Goal: Check status: Check status

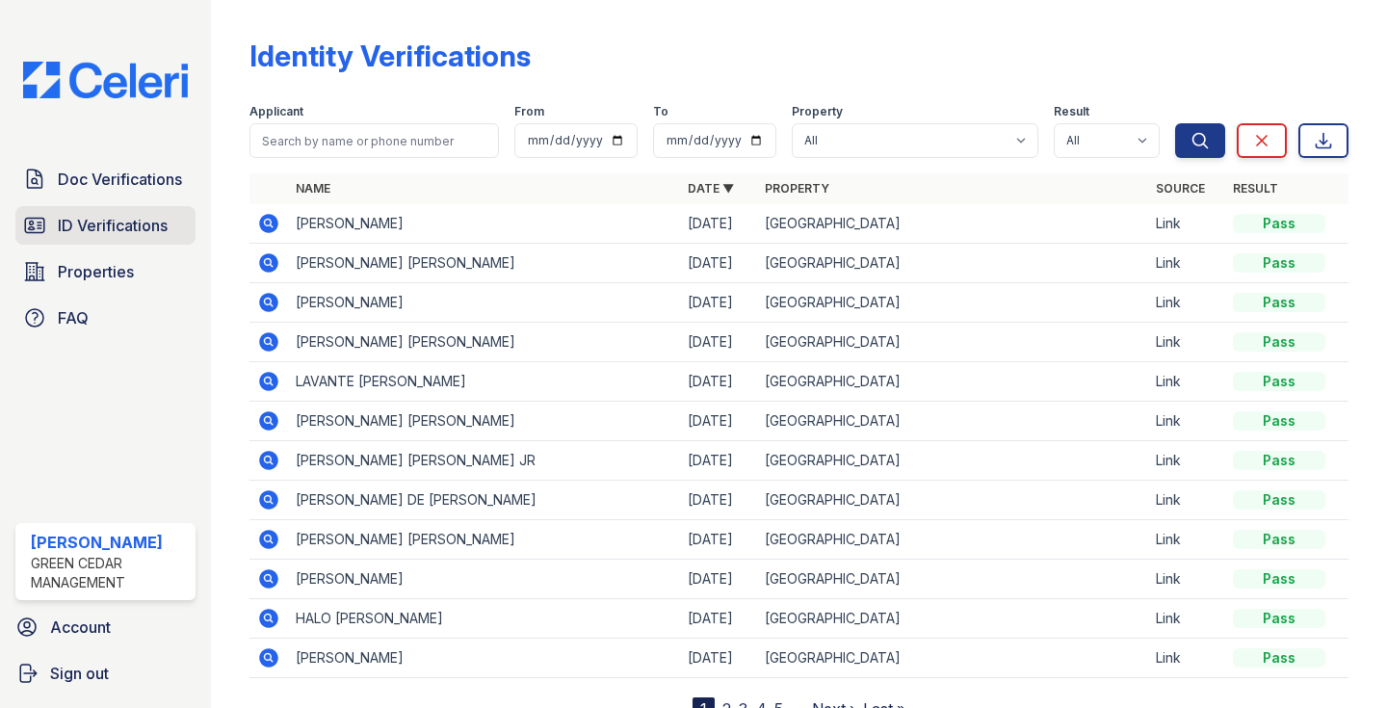
click at [165, 222] on span "ID Verifications" at bounding box center [113, 225] width 110 height 23
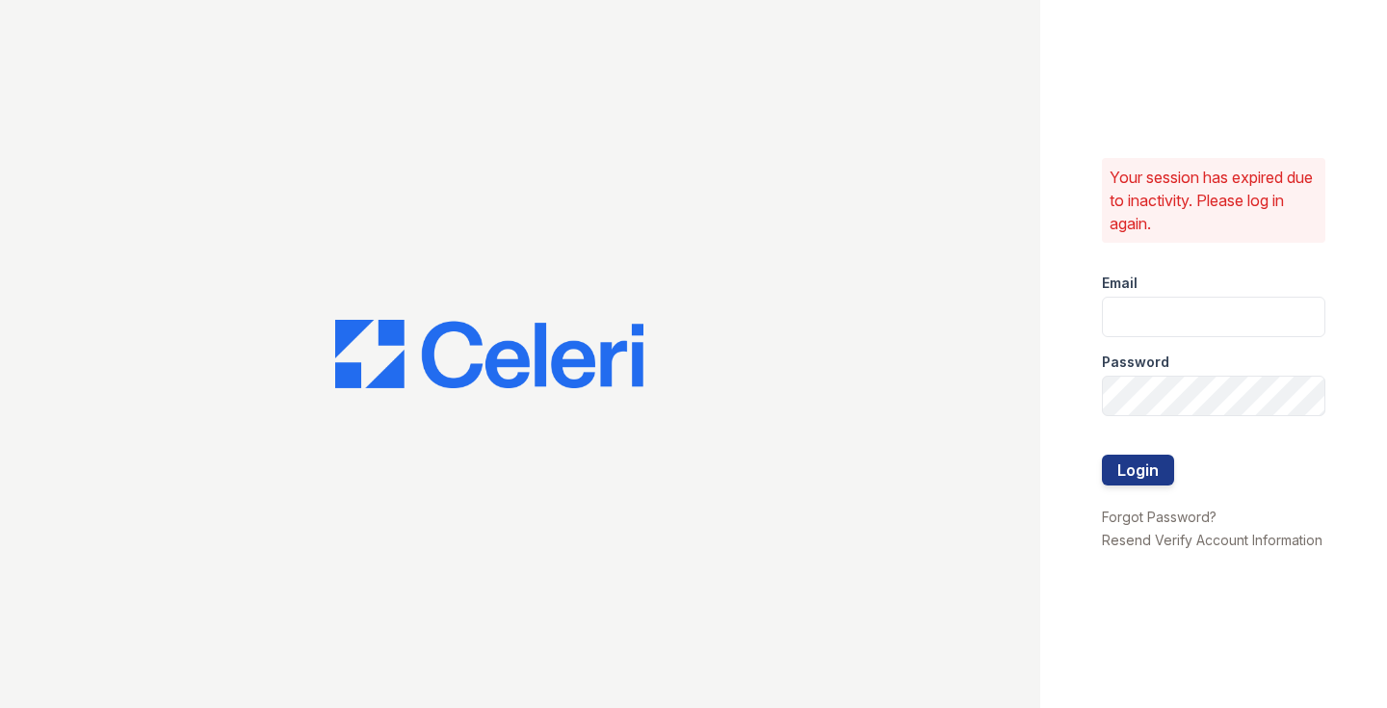
click at [165, 222] on div at bounding box center [520, 354] width 1040 height 708
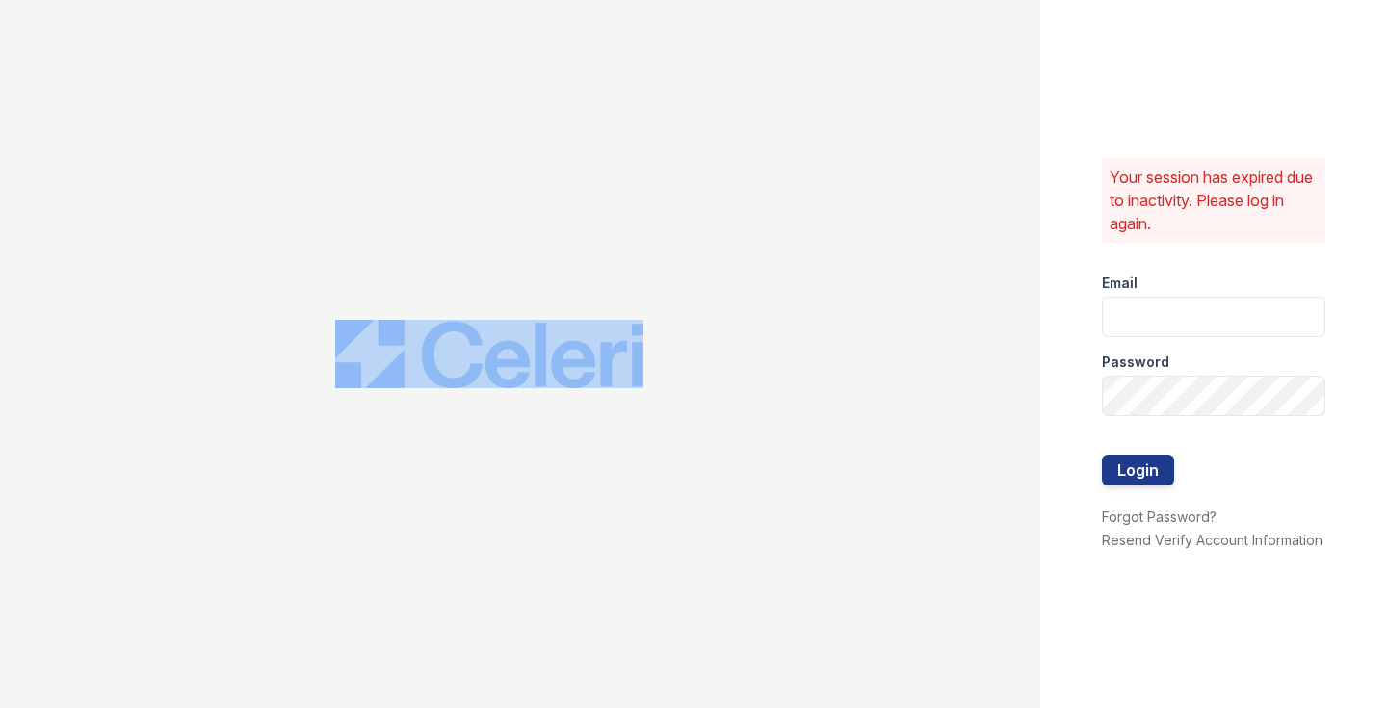
click at [1156, 342] on div "Password" at bounding box center [1213, 356] width 223 height 39
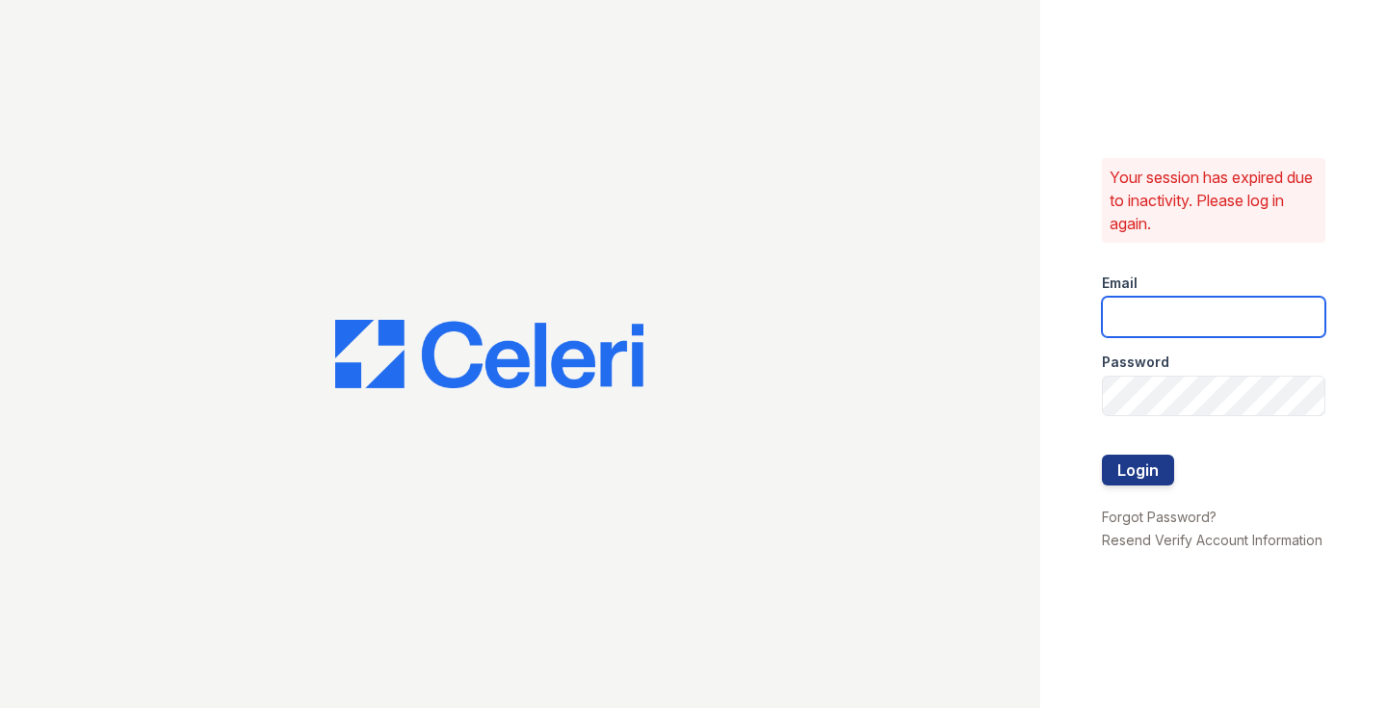
click at [1157, 324] on input "email" at bounding box center [1213, 317] width 223 height 40
type input "Lamine.Barry@corcoran.com"
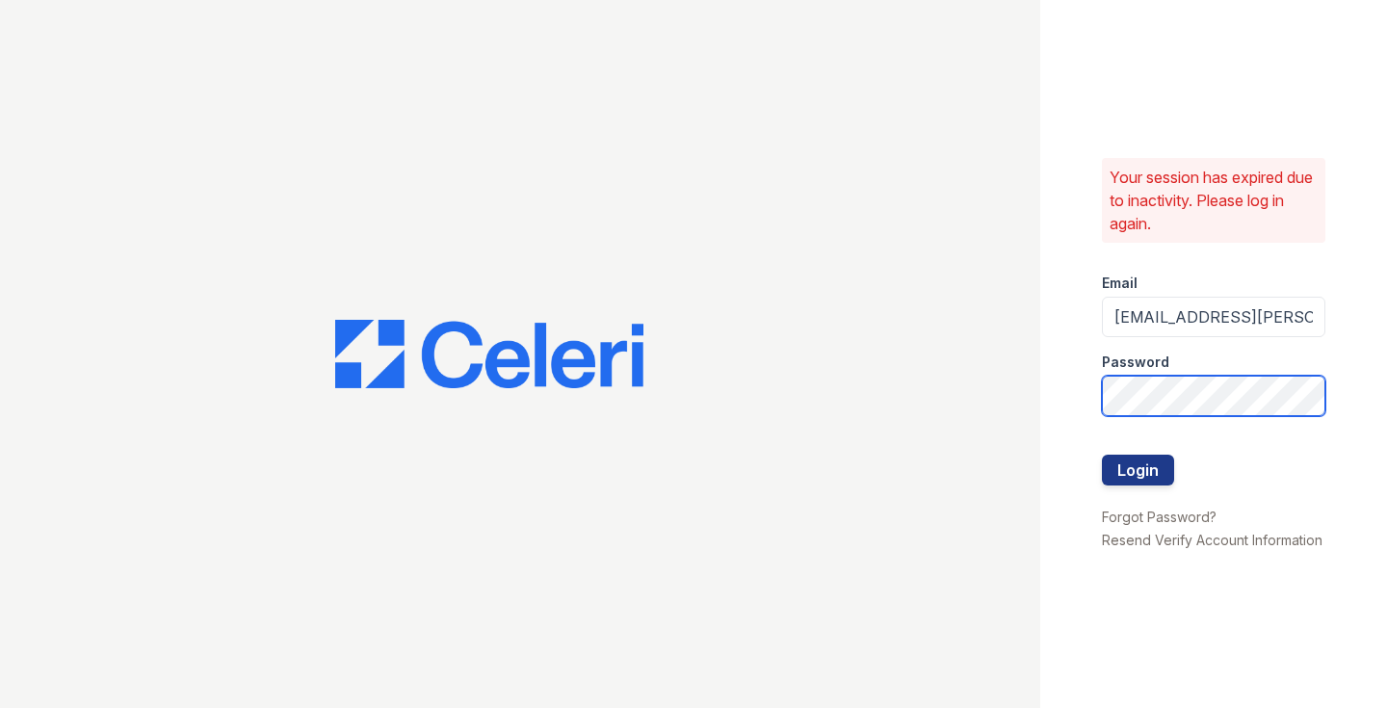
click at [1137, 469] on button "Login" at bounding box center [1138, 470] width 72 height 31
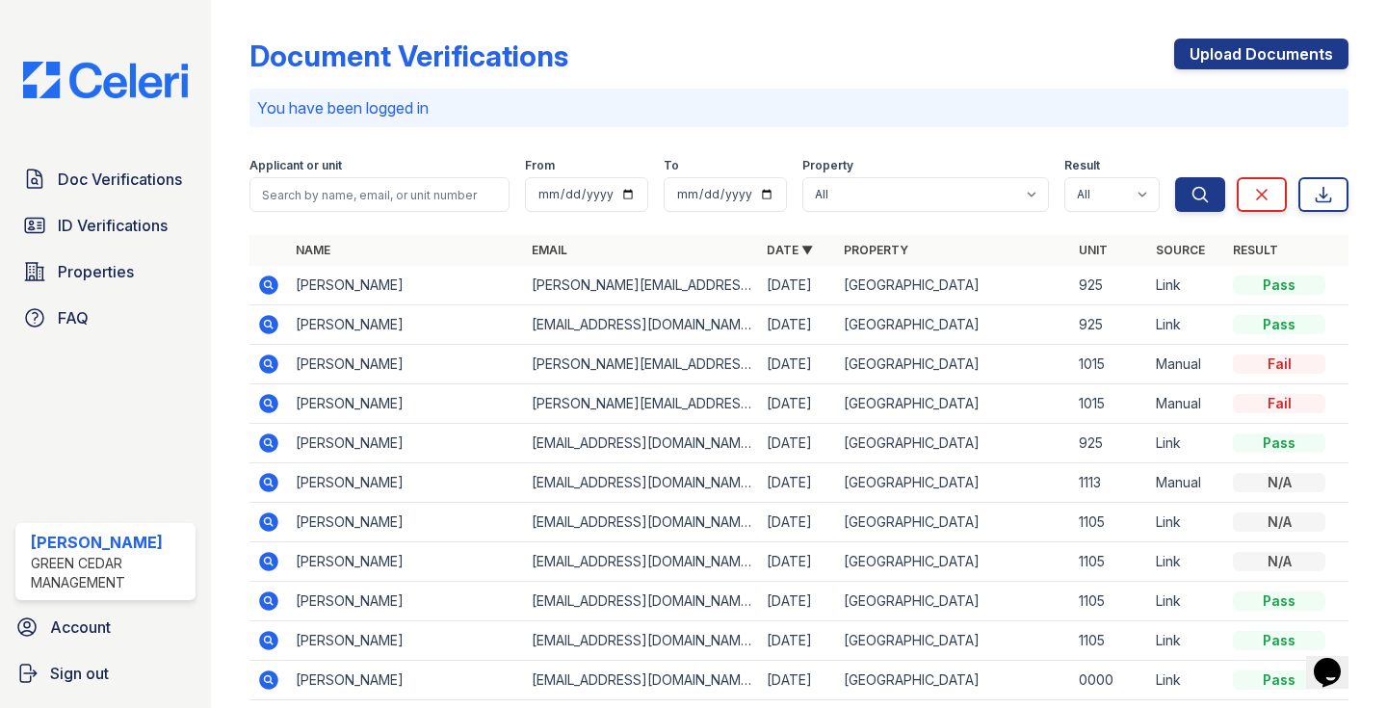
click at [269, 328] on icon at bounding box center [269, 324] width 19 height 19
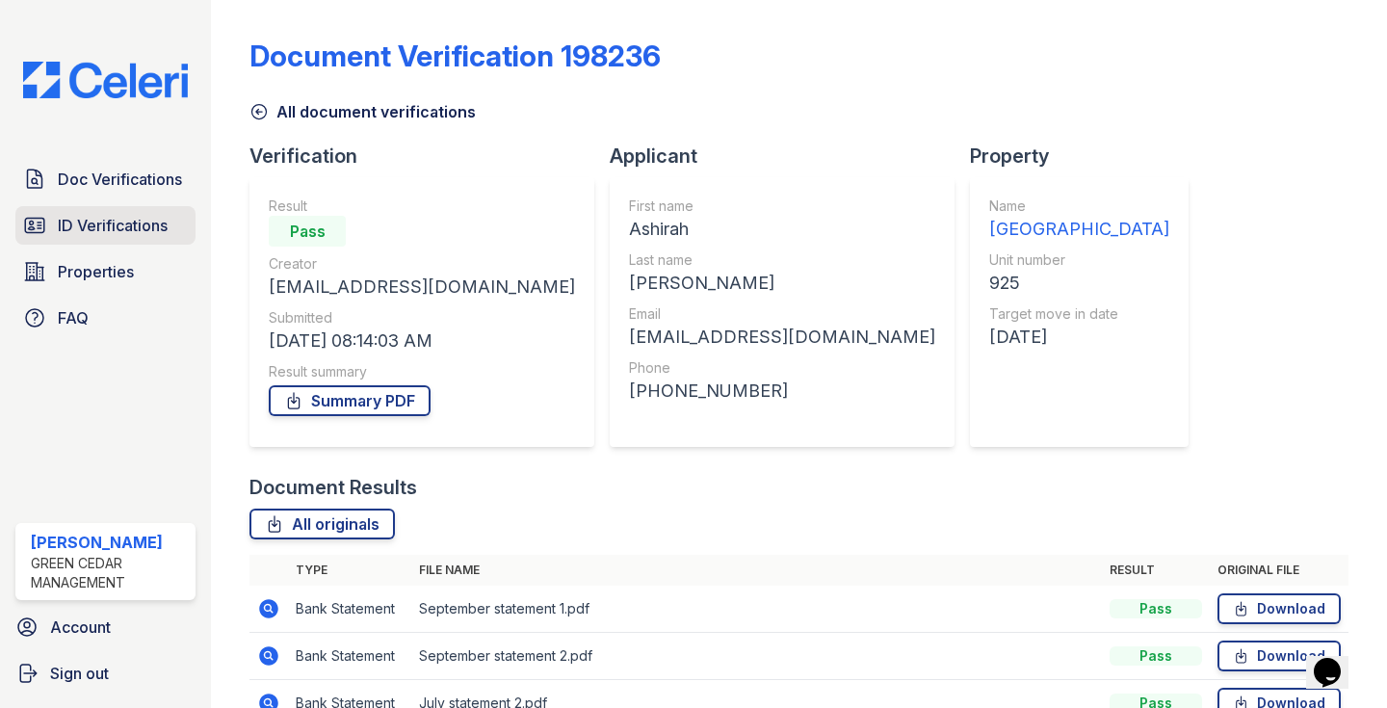
click at [84, 234] on span "ID Verifications" at bounding box center [113, 225] width 110 height 23
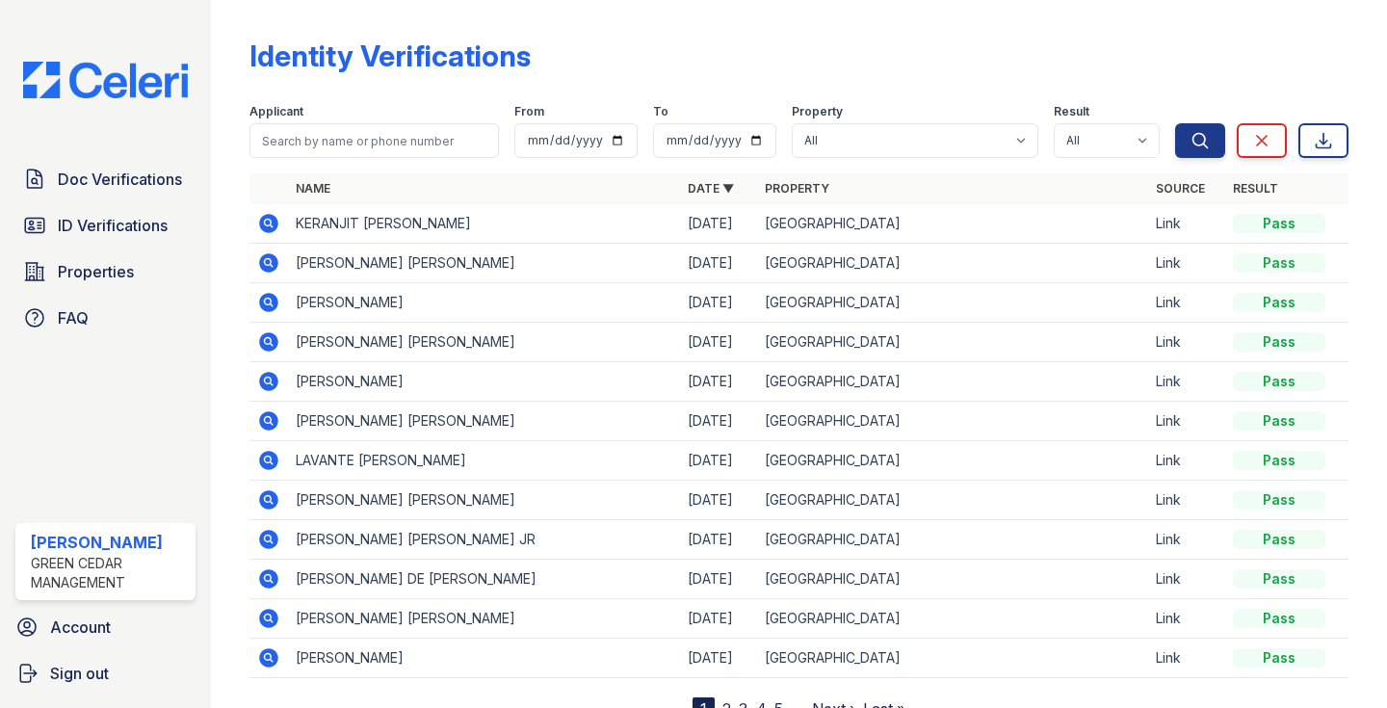
click at [268, 305] on icon at bounding box center [269, 302] width 19 height 19
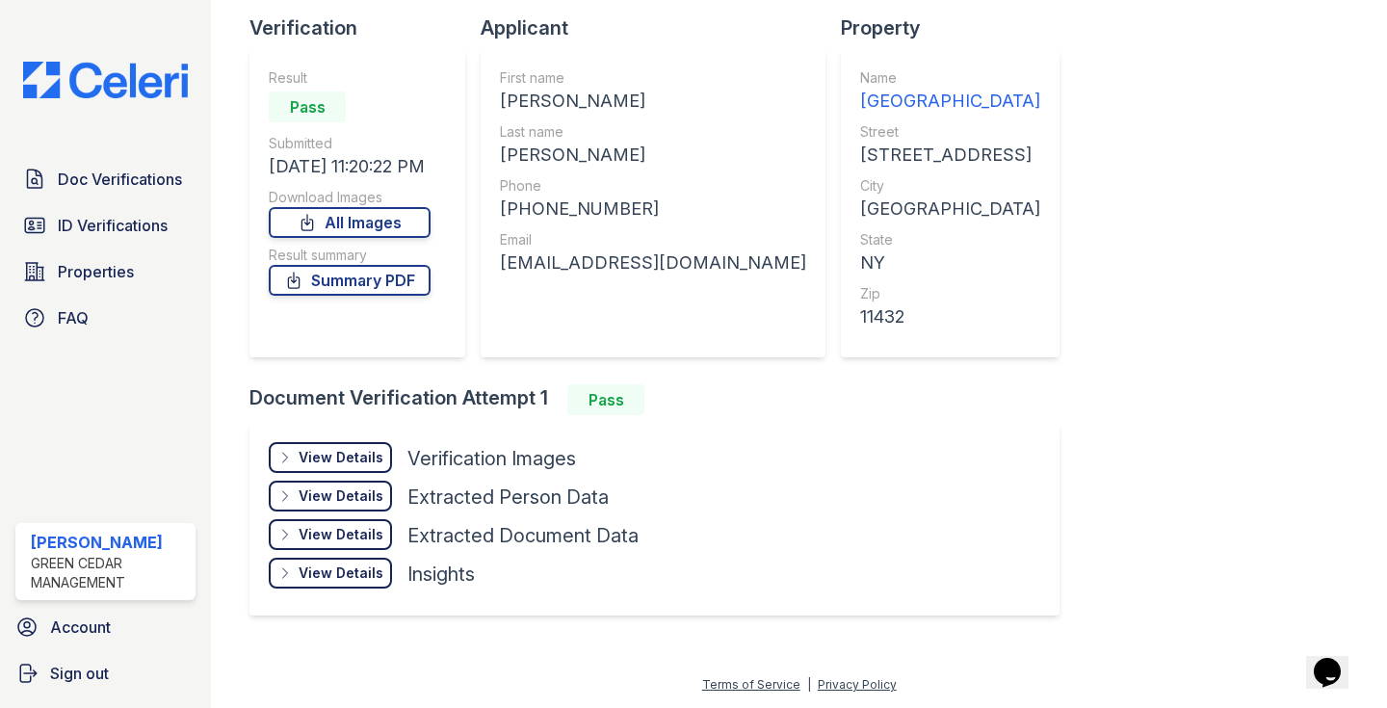
scroll to position [128, 0]
click at [360, 217] on link "All Images" at bounding box center [350, 222] width 162 height 31
click at [91, 225] on span "ID Verifications" at bounding box center [113, 225] width 110 height 23
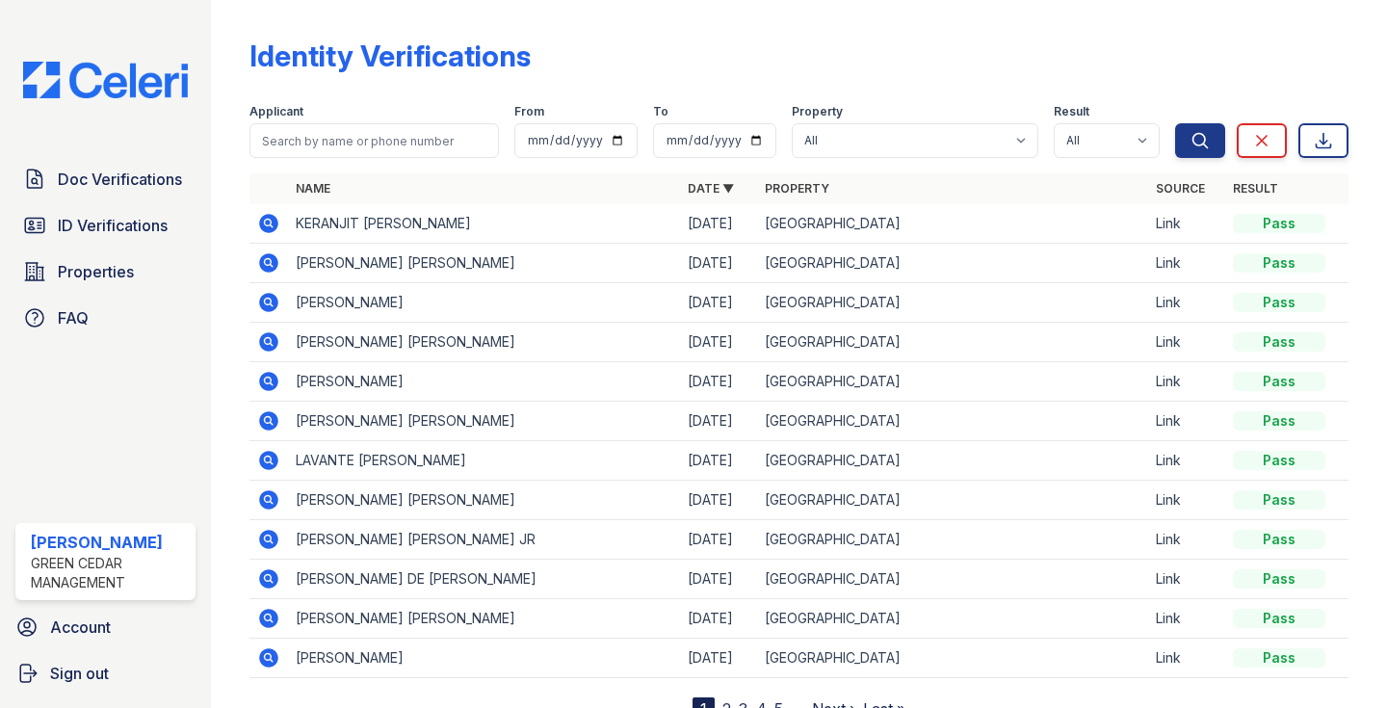
click at [272, 266] on icon at bounding box center [268, 262] width 23 height 23
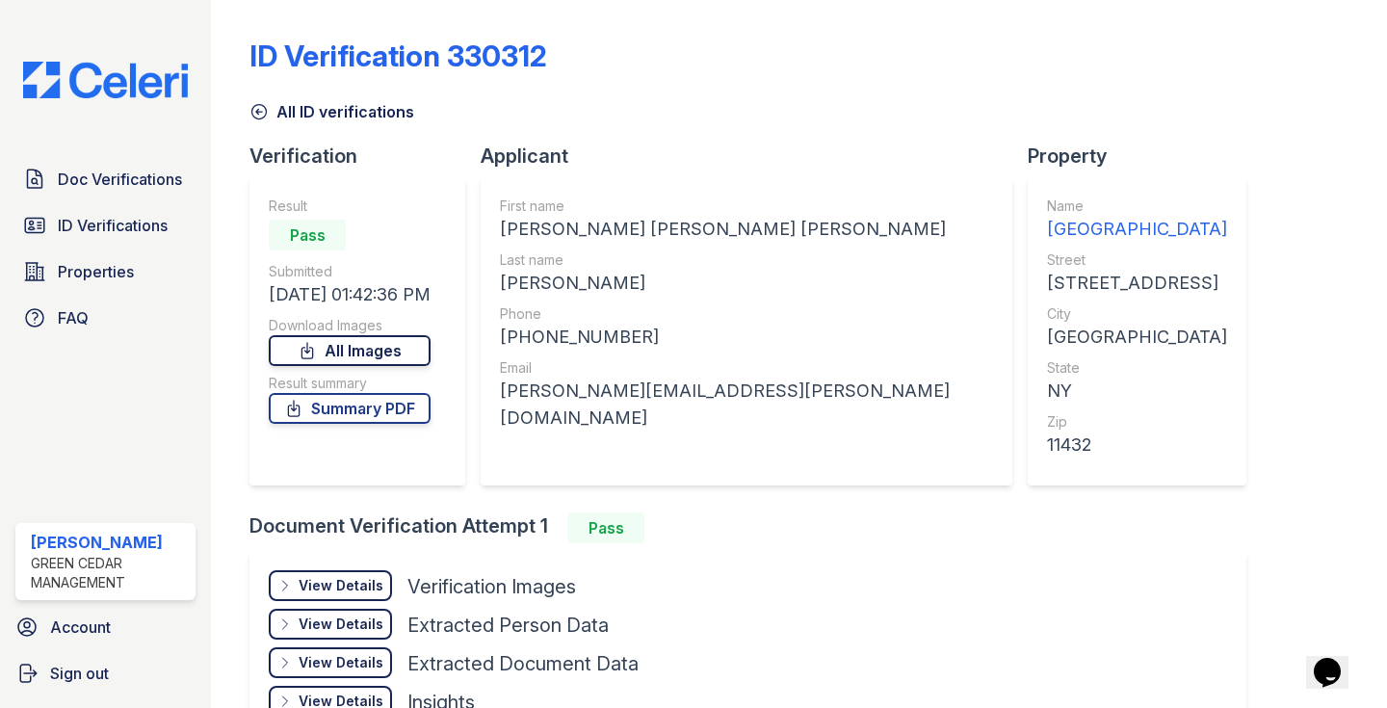
click at [317, 347] on icon at bounding box center [307, 350] width 19 height 19
click at [93, 181] on span "Doc Verifications" at bounding box center [120, 179] width 124 height 23
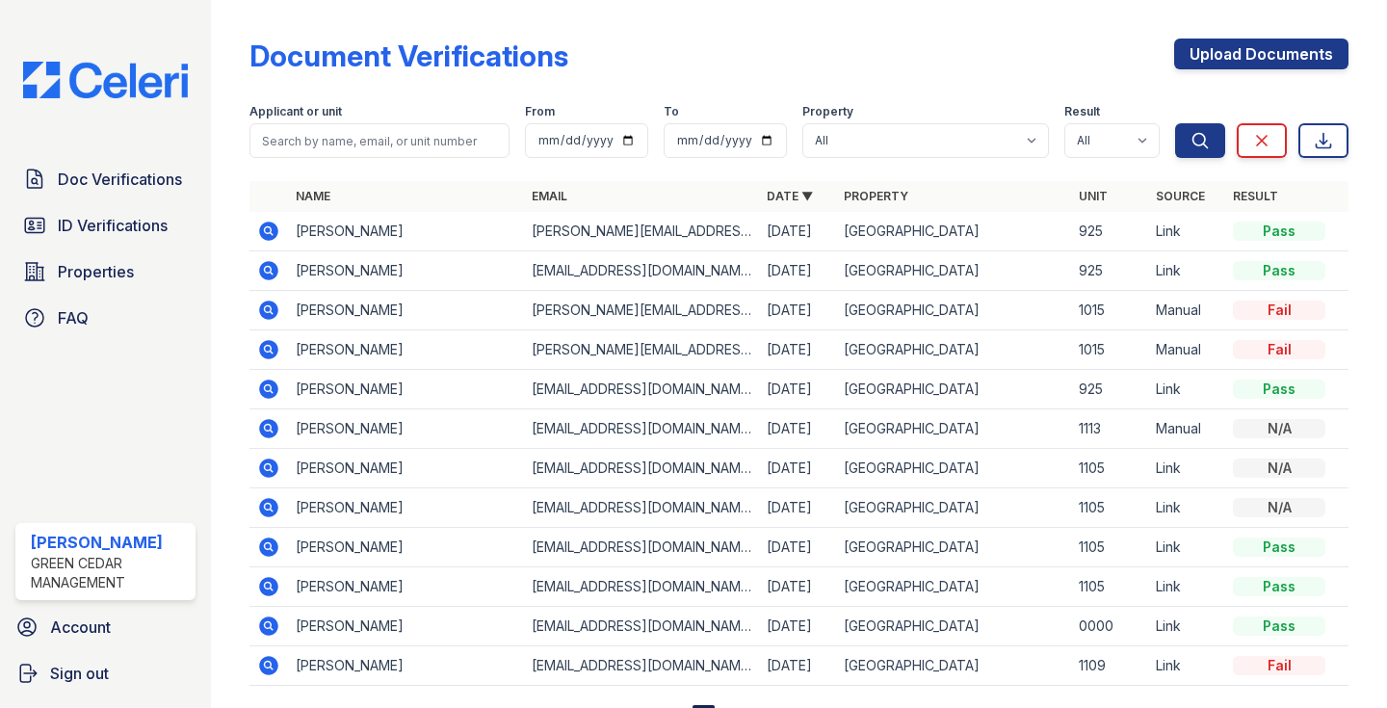
click at [273, 236] on icon at bounding box center [269, 231] width 19 height 19
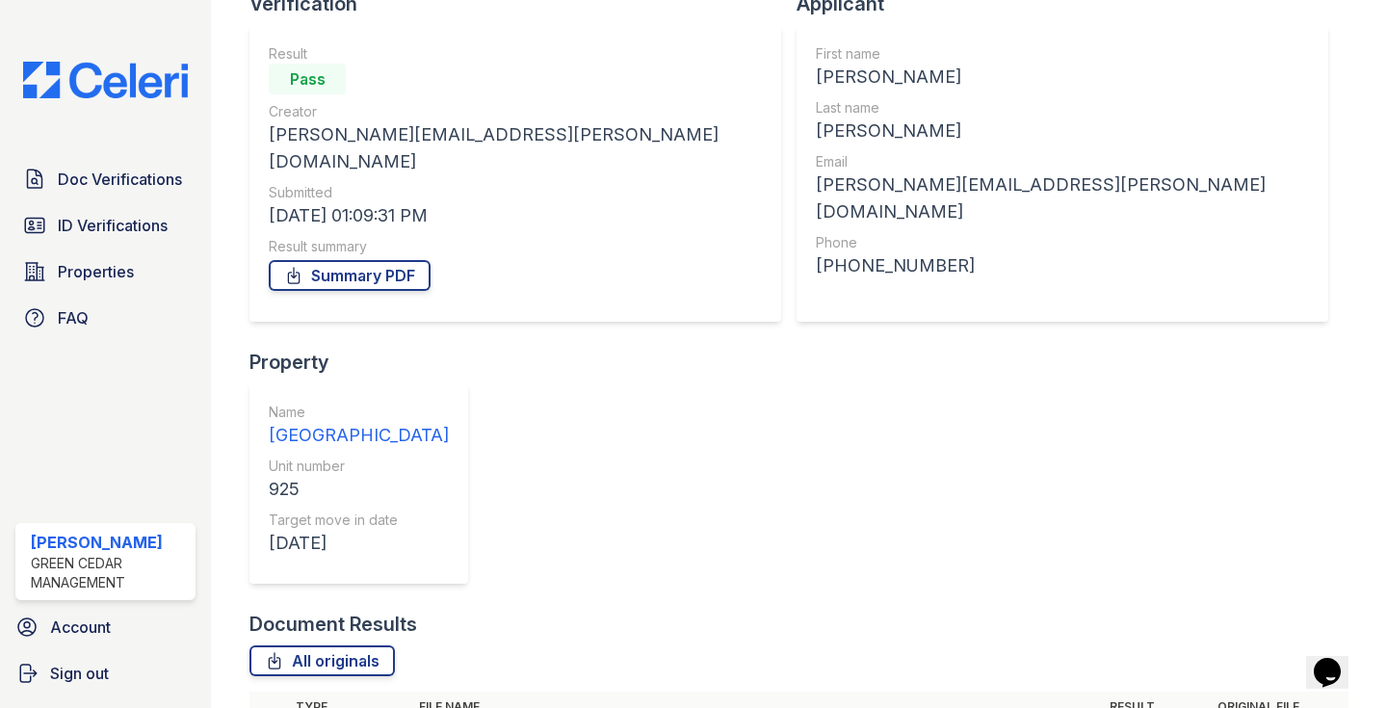
scroll to position [151, 0]
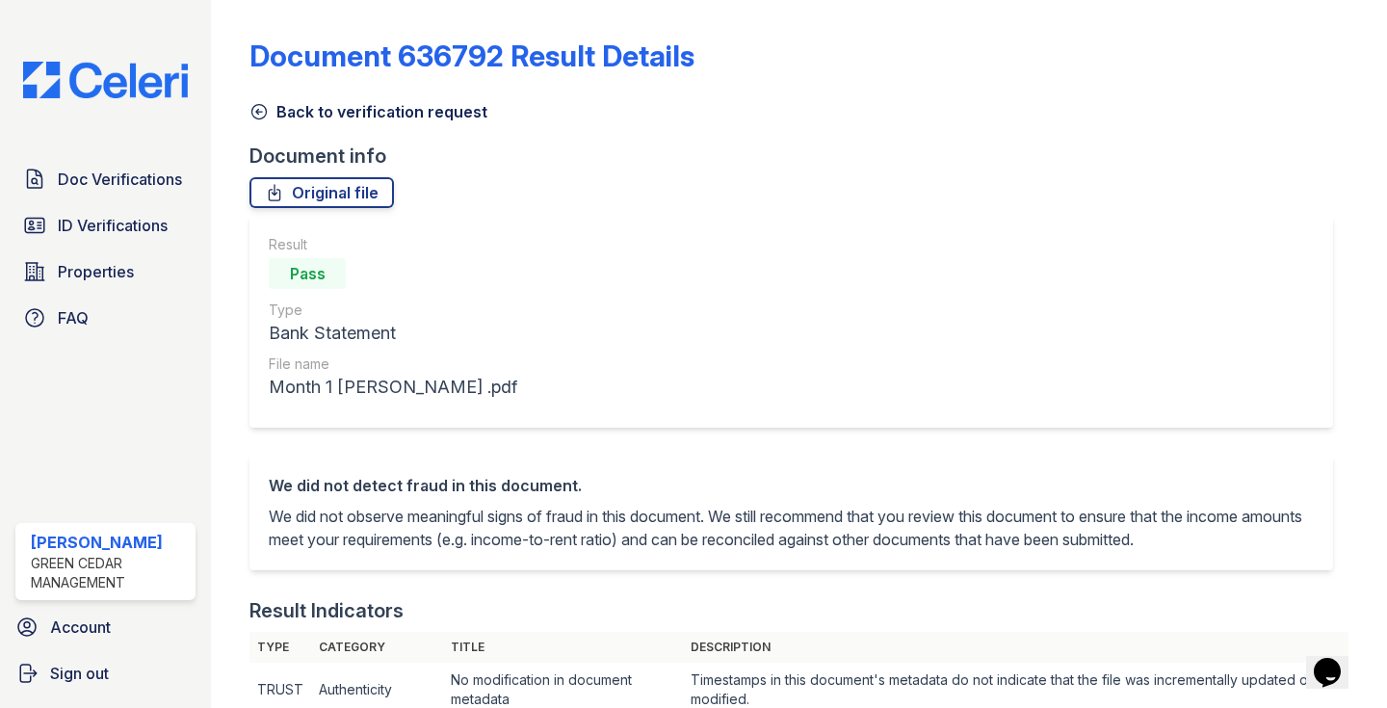
click at [262, 111] on icon at bounding box center [258, 111] width 19 height 19
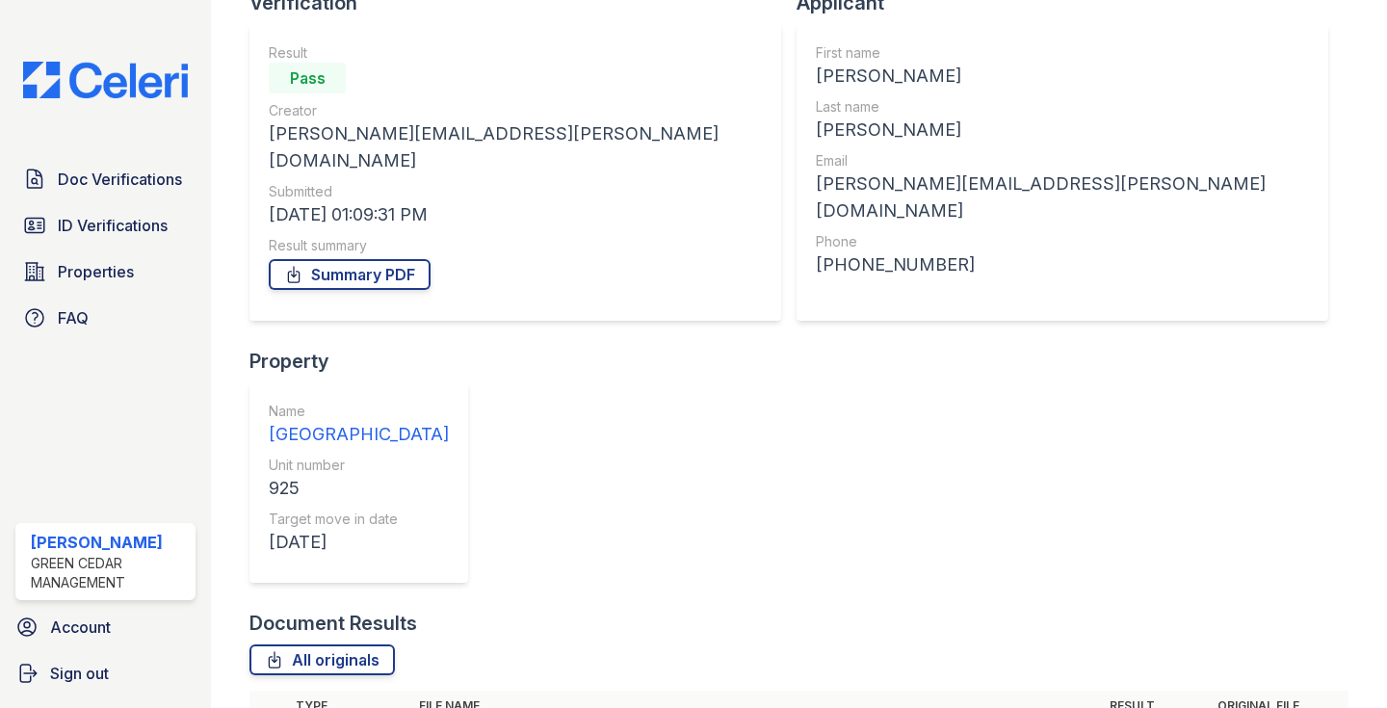
scroll to position [151, 0]
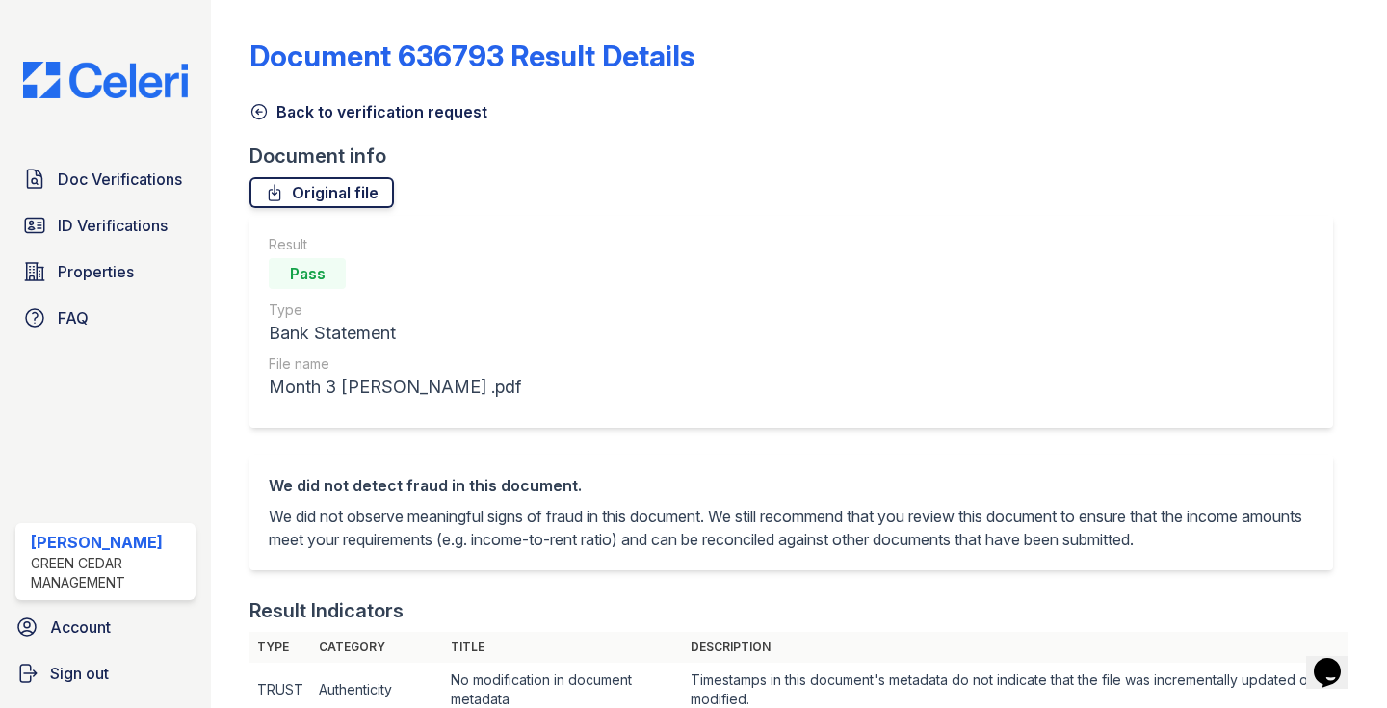
click at [312, 195] on link "Original file" at bounding box center [321, 192] width 144 height 31
click at [259, 109] on icon at bounding box center [259, 112] width 14 height 14
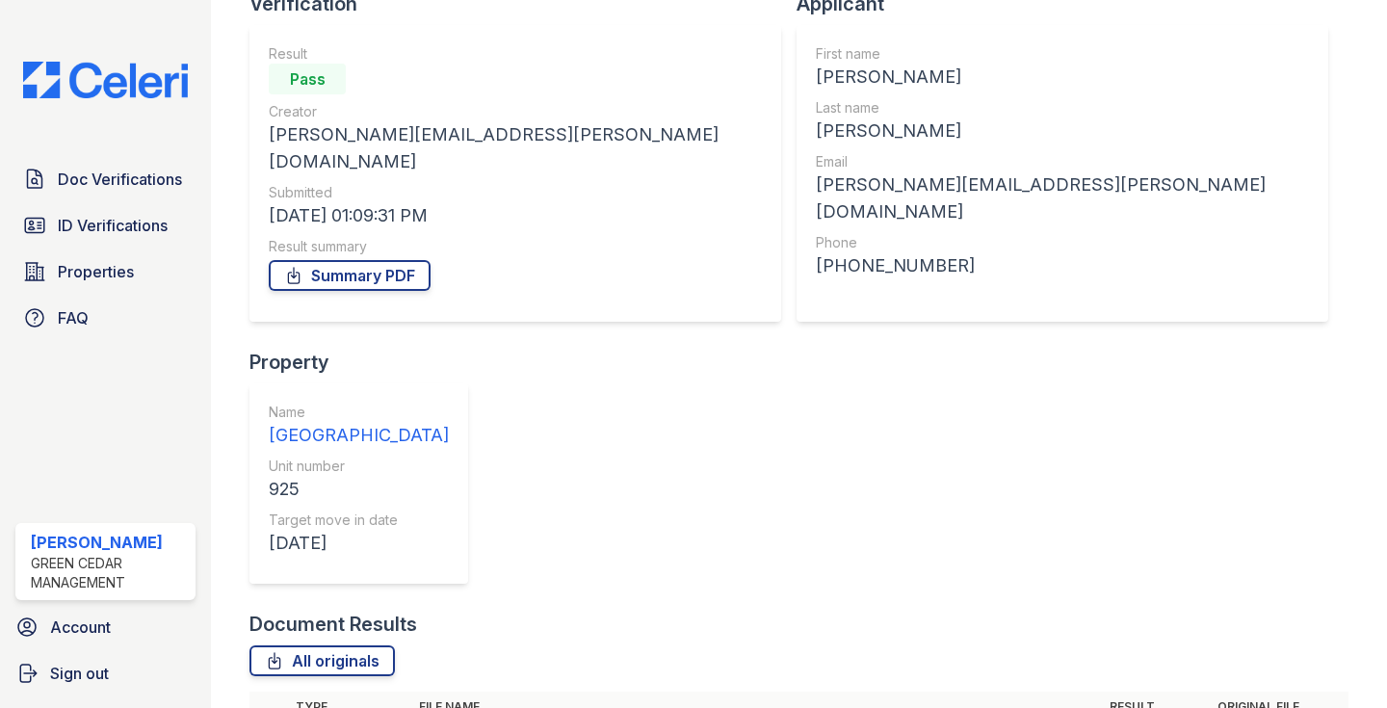
scroll to position [151, 0]
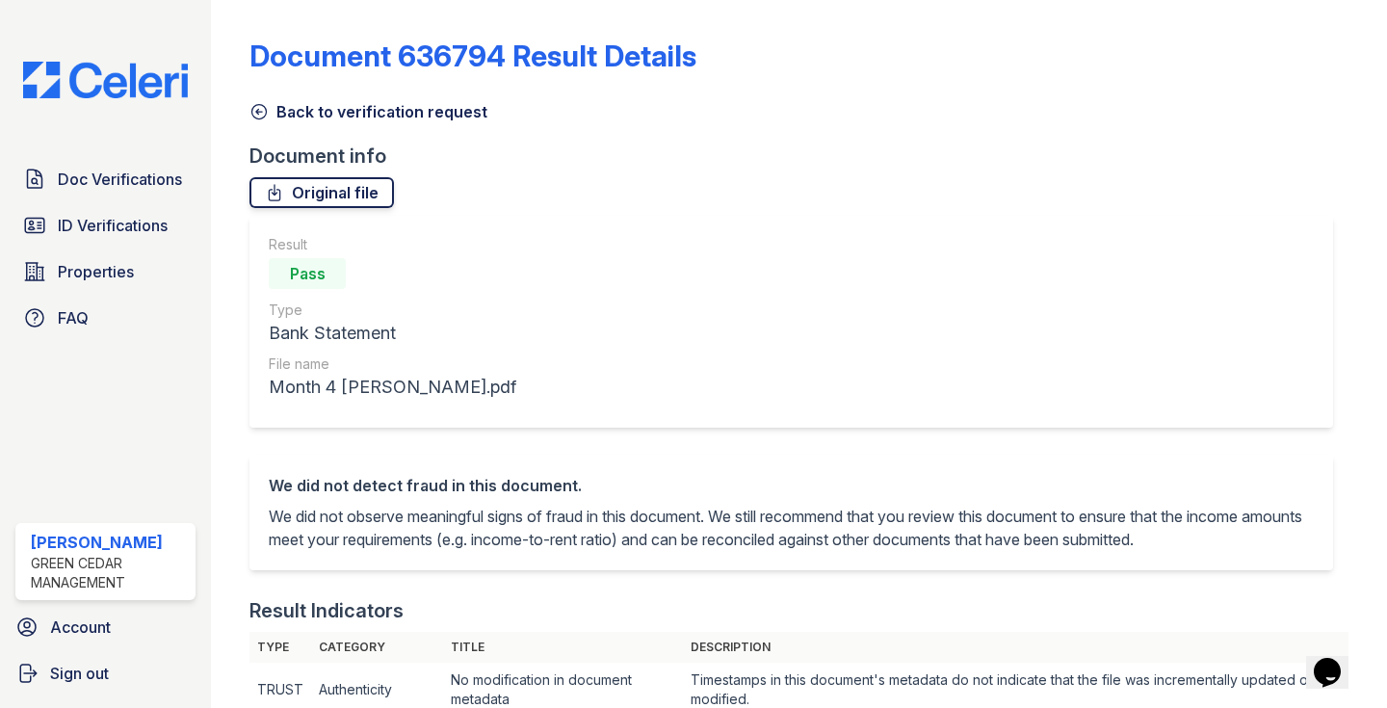
click at [326, 198] on link "Original file" at bounding box center [321, 192] width 144 height 31
click at [256, 116] on icon at bounding box center [258, 111] width 19 height 19
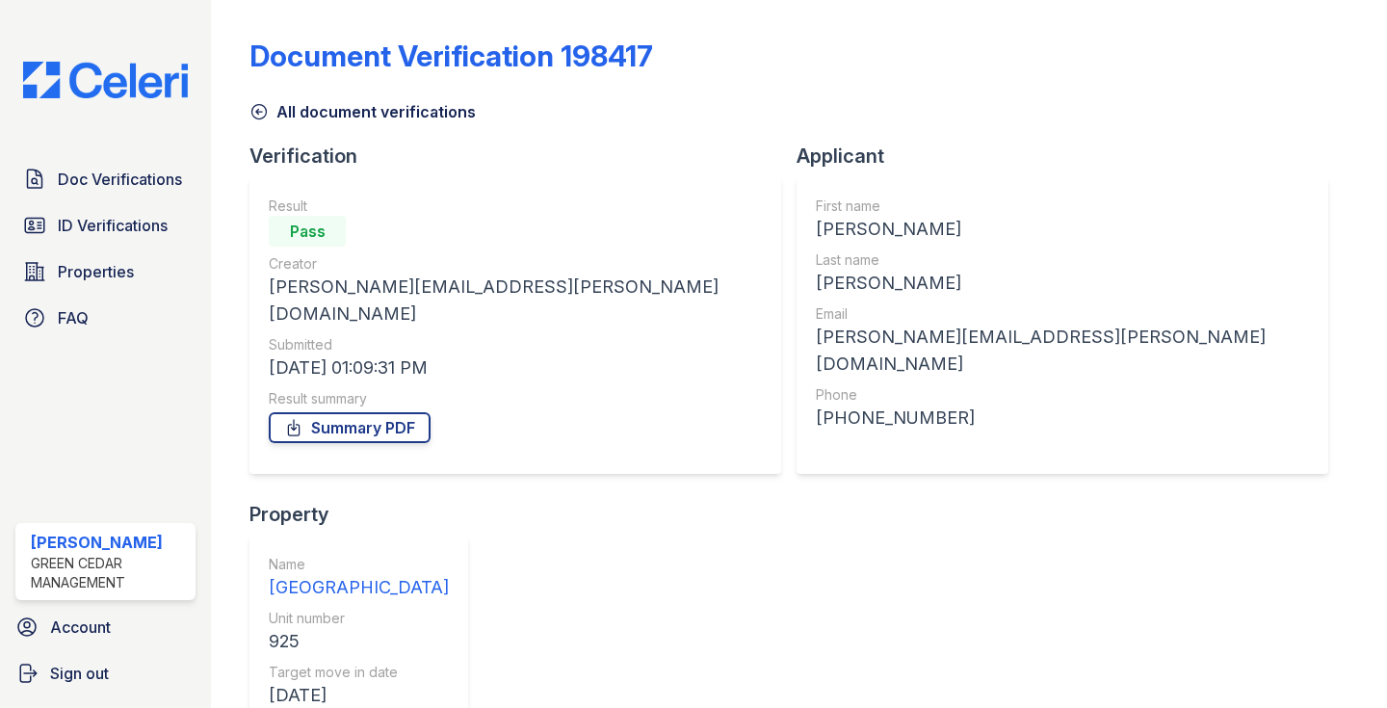
scroll to position [33, 0]
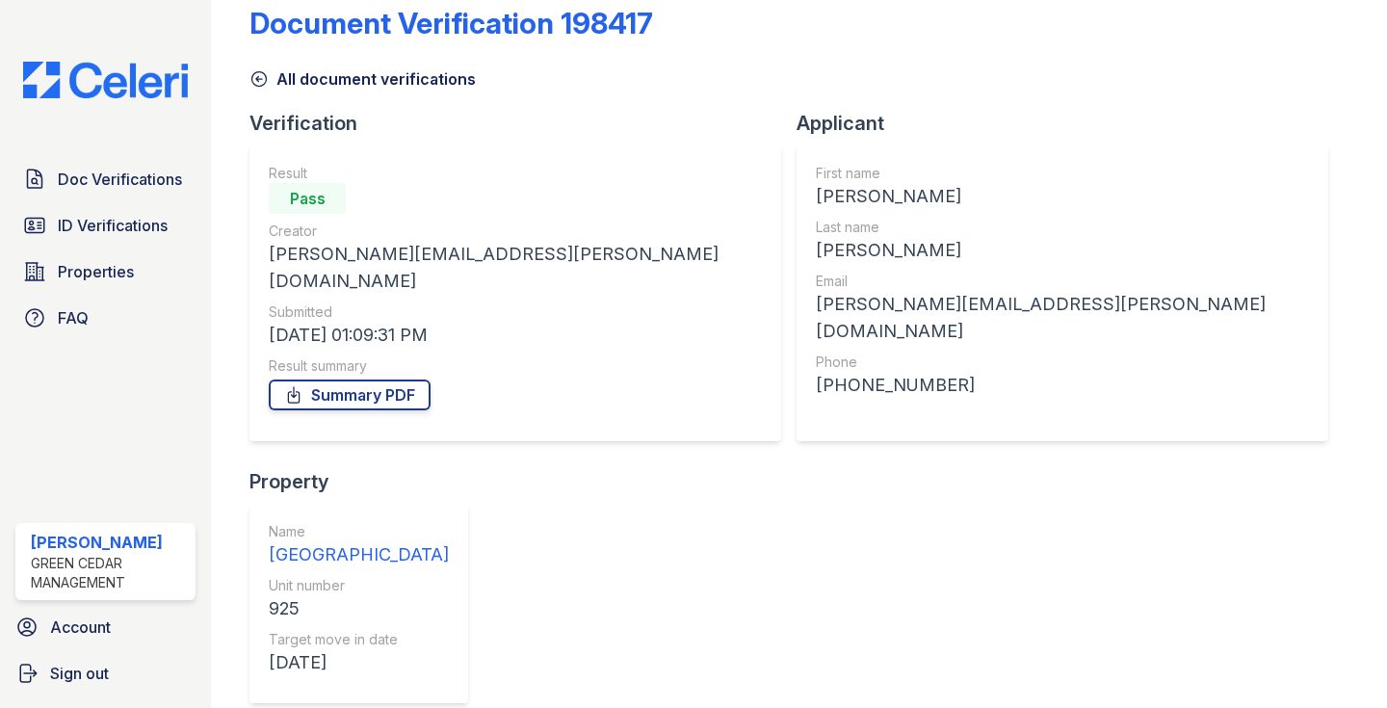
click at [259, 80] on icon at bounding box center [258, 78] width 19 height 19
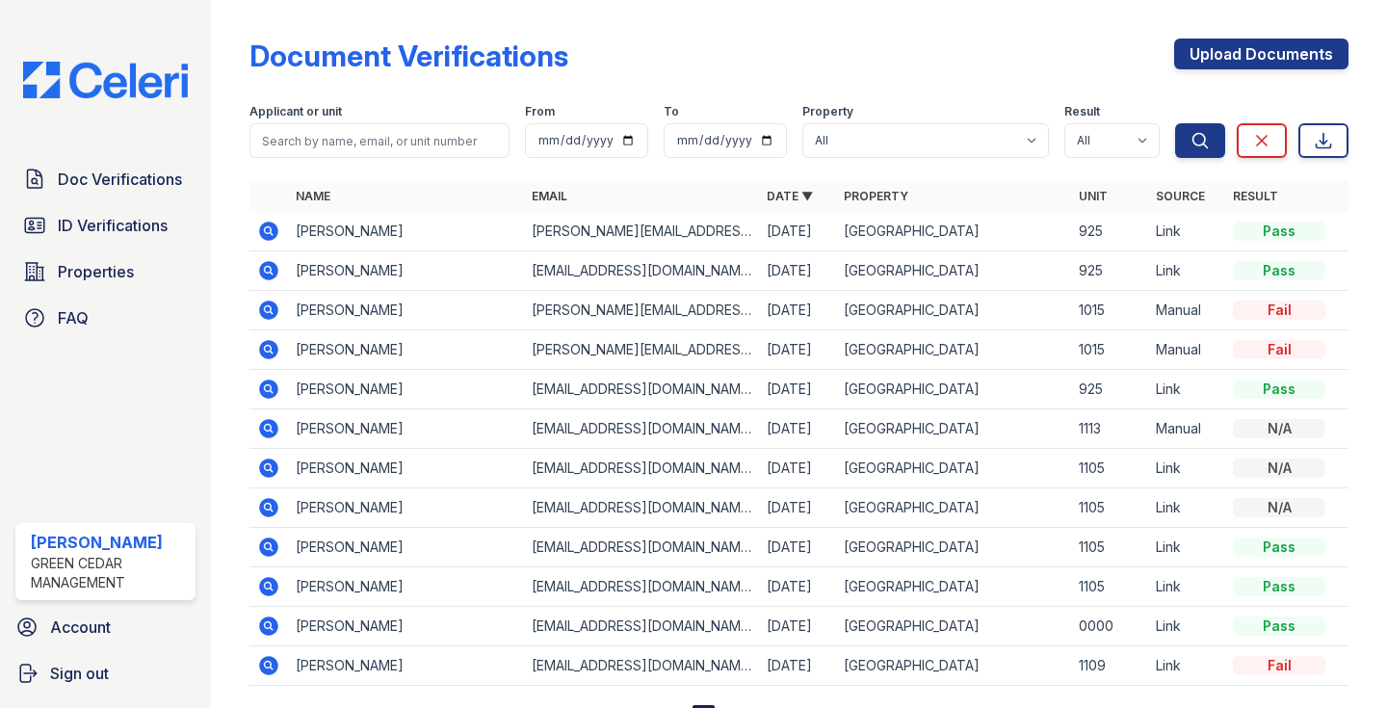
click at [270, 274] on icon at bounding box center [269, 270] width 19 height 19
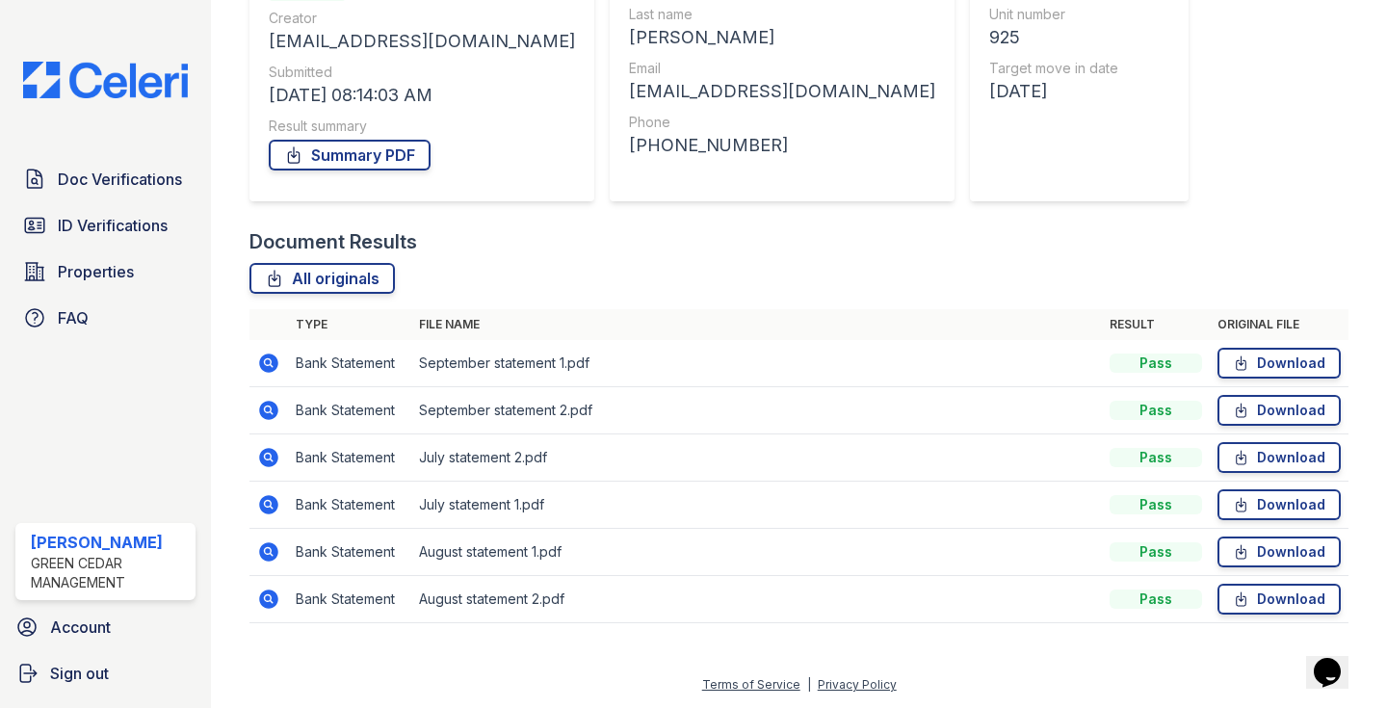
scroll to position [246, 0]
click at [263, 365] on icon at bounding box center [269, 362] width 19 height 19
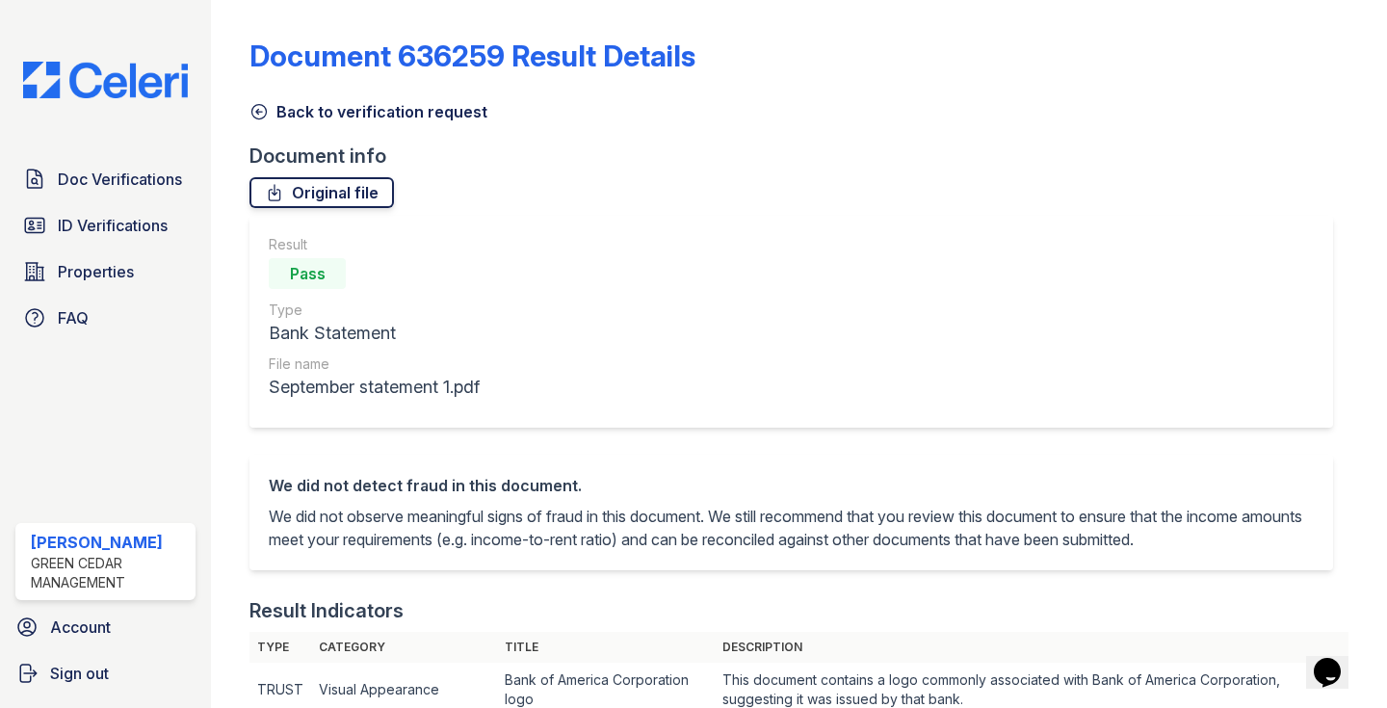
click at [292, 206] on link "Original file" at bounding box center [321, 192] width 144 height 31
click at [261, 116] on icon at bounding box center [258, 111] width 19 height 19
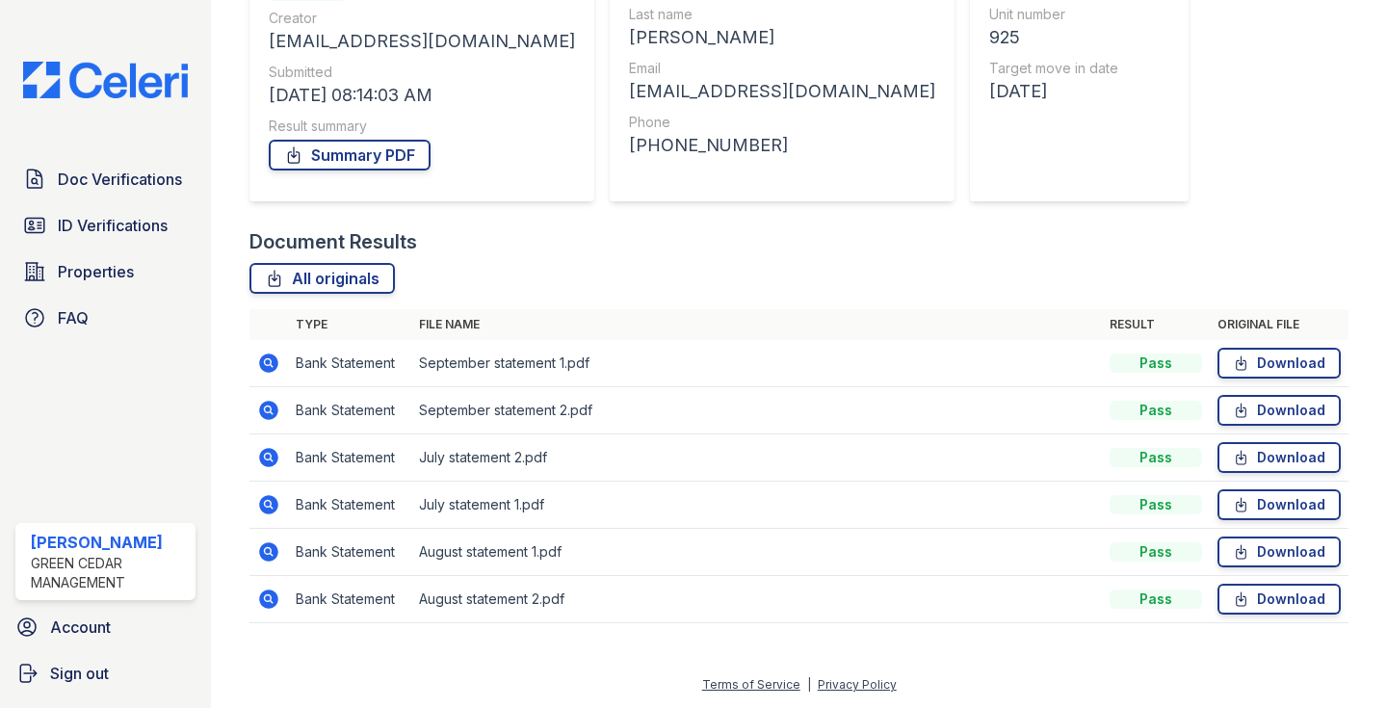
scroll to position [246, 0]
click at [272, 368] on icon at bounding box center [269, 362] width 19 height 19
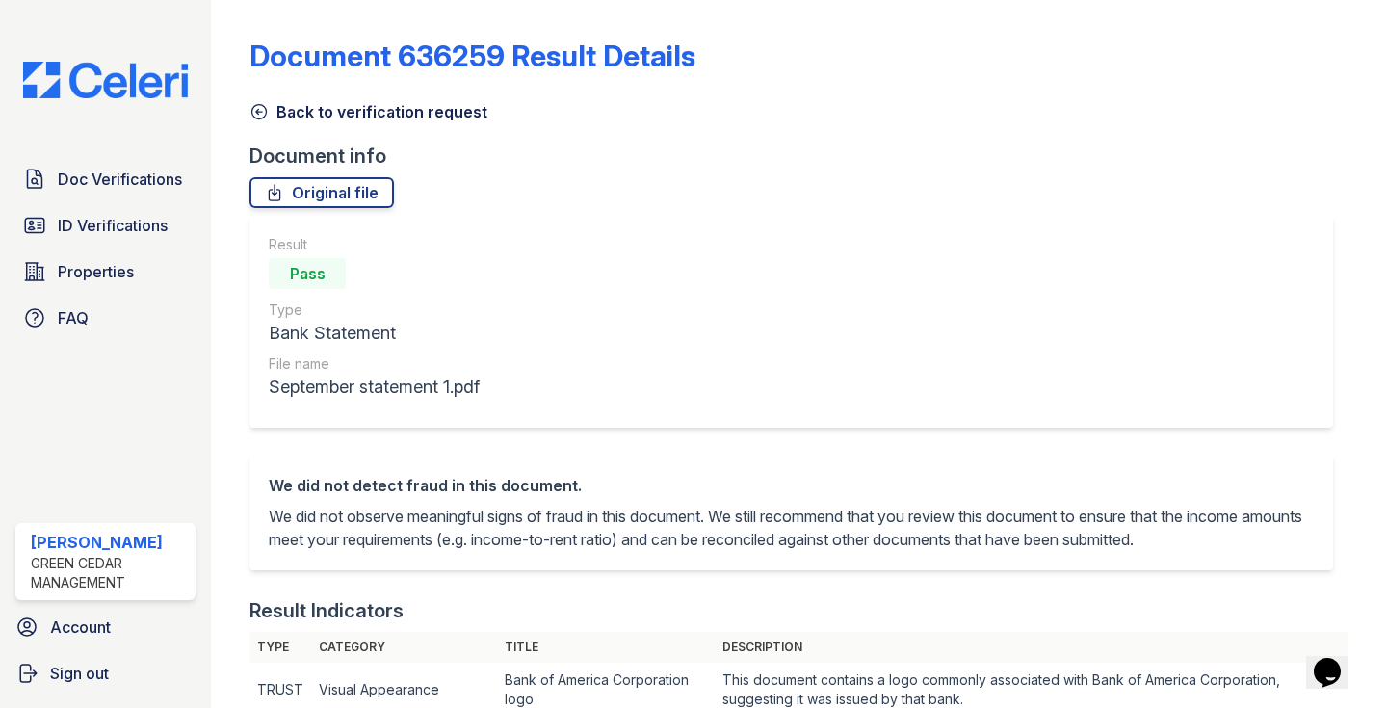
click at [256, 116] on icon at bounding box center [258, 111] width 19 height 19
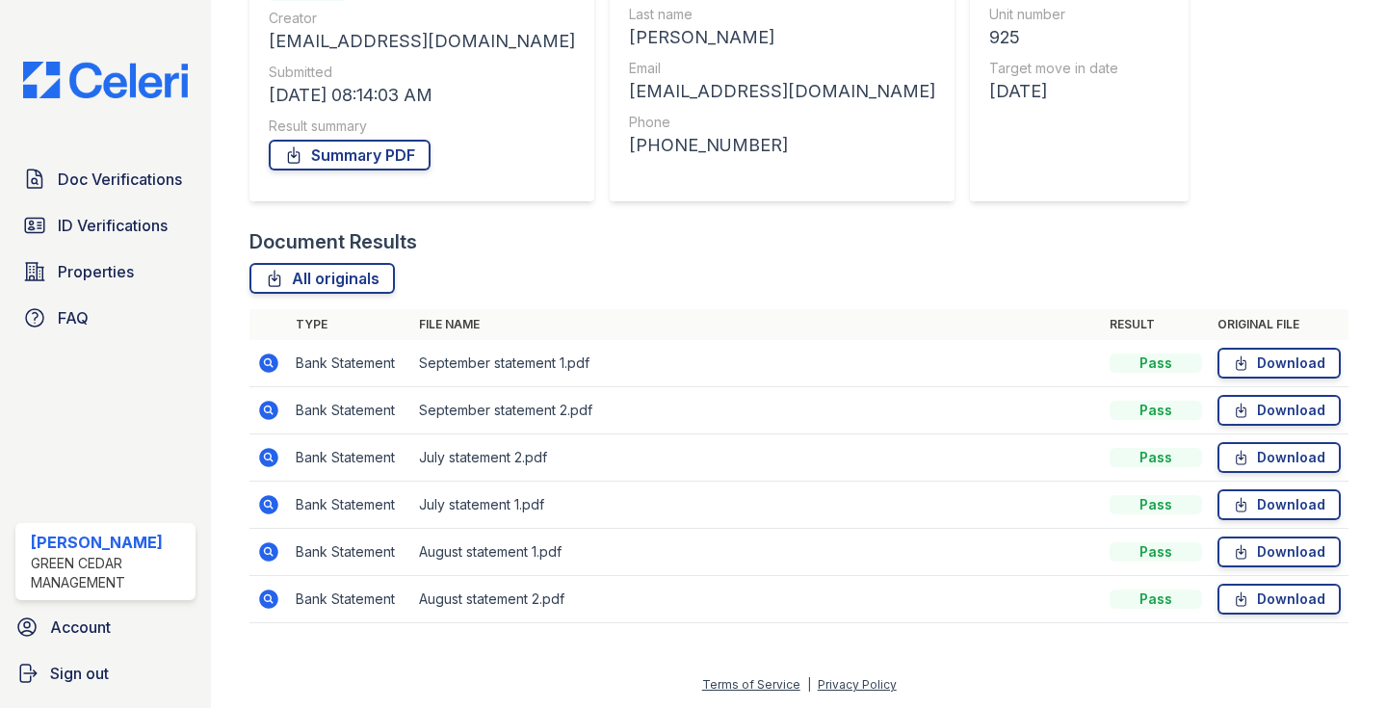
scroll to position [246, 0]
click at [272, 410] on icon at bounding box center [268, 410] width 23 height 23
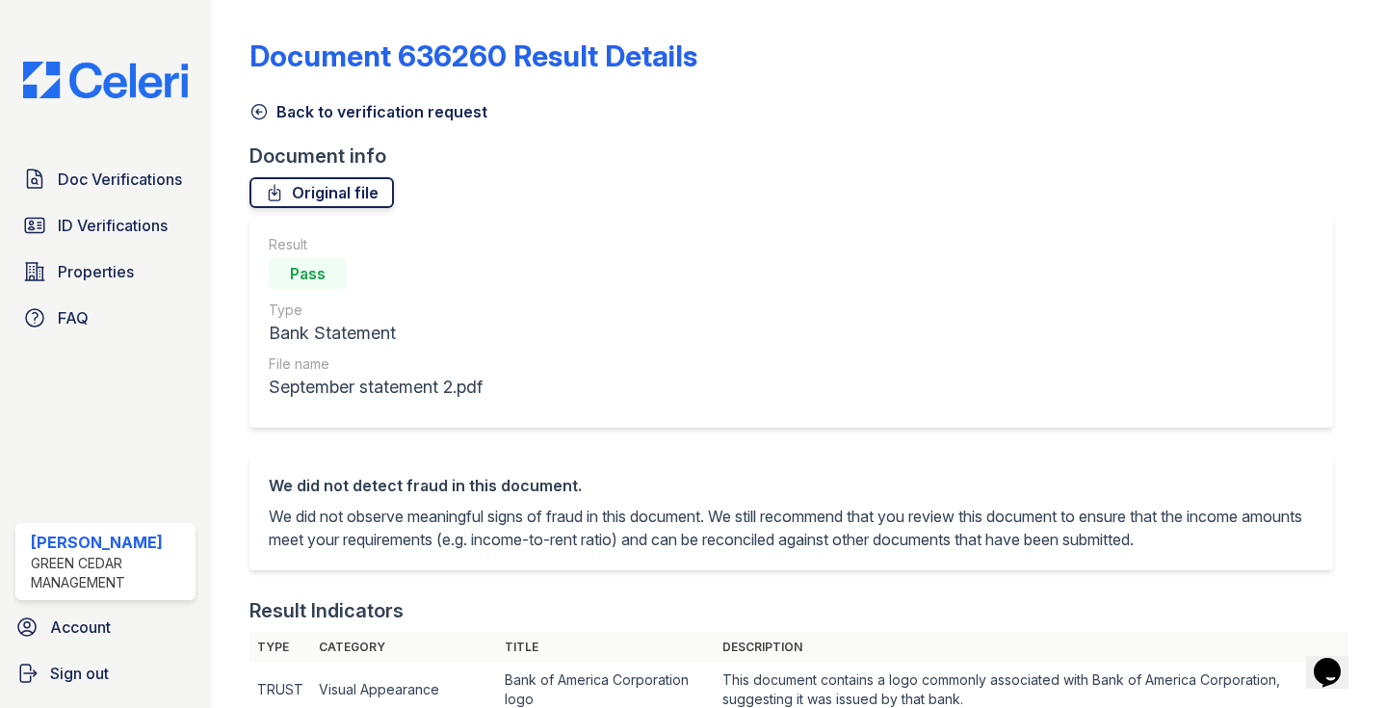
click at [342, 198] on link "Original file" at bounding box center [321, 192] width 144 height 31
click at [253, 111] on icon at bounding box center [258, 111] width 19 height 19
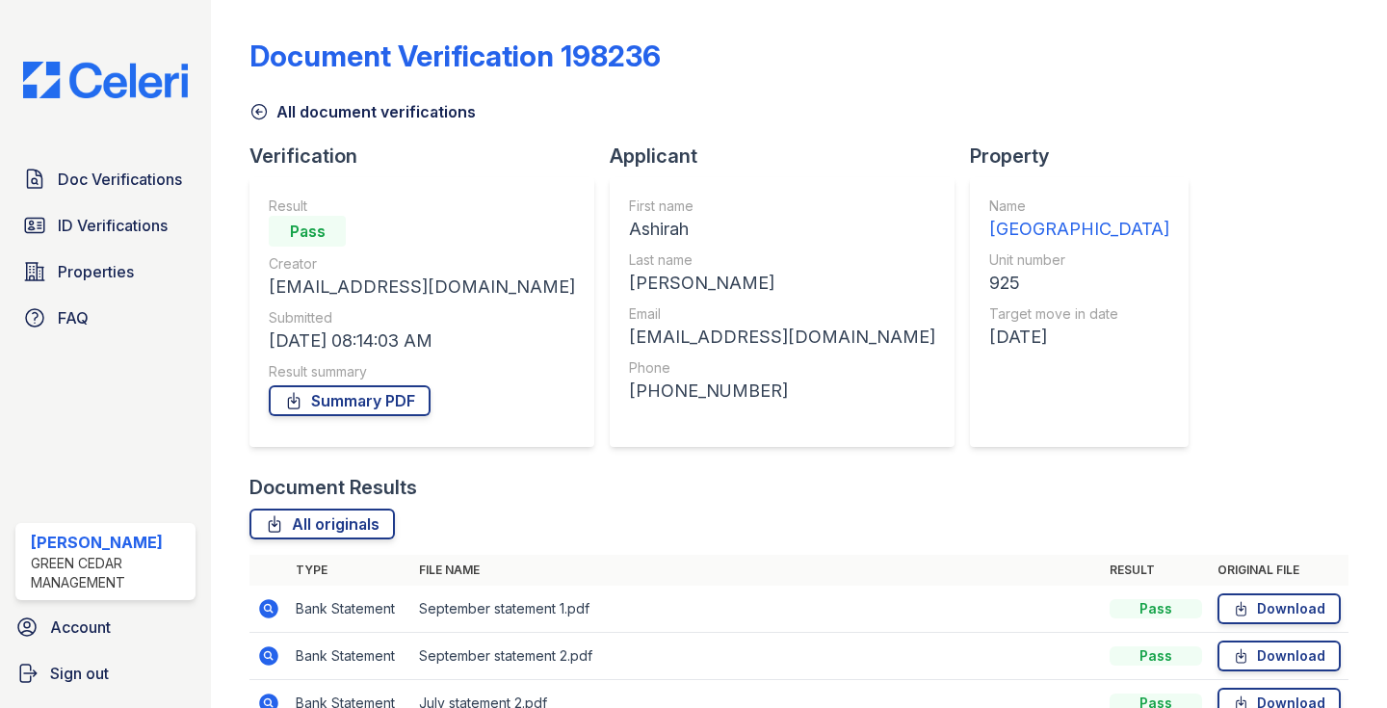
click at [257, 112] on icon at bounding box center [259, 112] width 14 height 14
